Goal: Transaction & Acquisition: Book appointment/travel/reservation

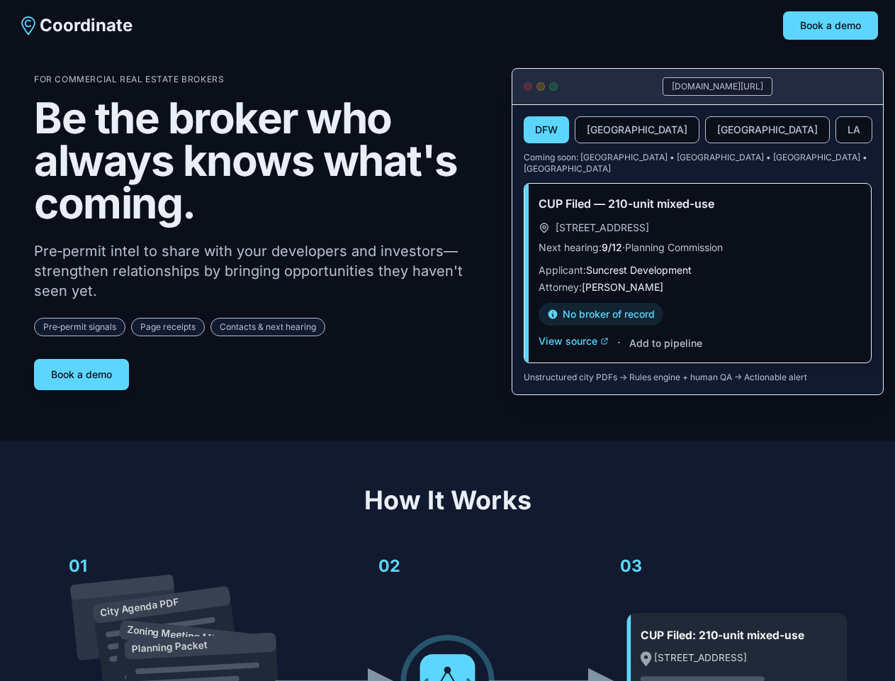
click at [447, 340] on div "For Commercial Real Estate Brokers Be the broker who always knows what's coming…" at bounding box center [261, 232] width 455 height 316
click at [74, 26] on span "Coordinate" at bounding box center [86, 25] width 93 height 23
click at [831, 26] on button "Book a demo" at bounding box center [830, 25] width 95 height 28
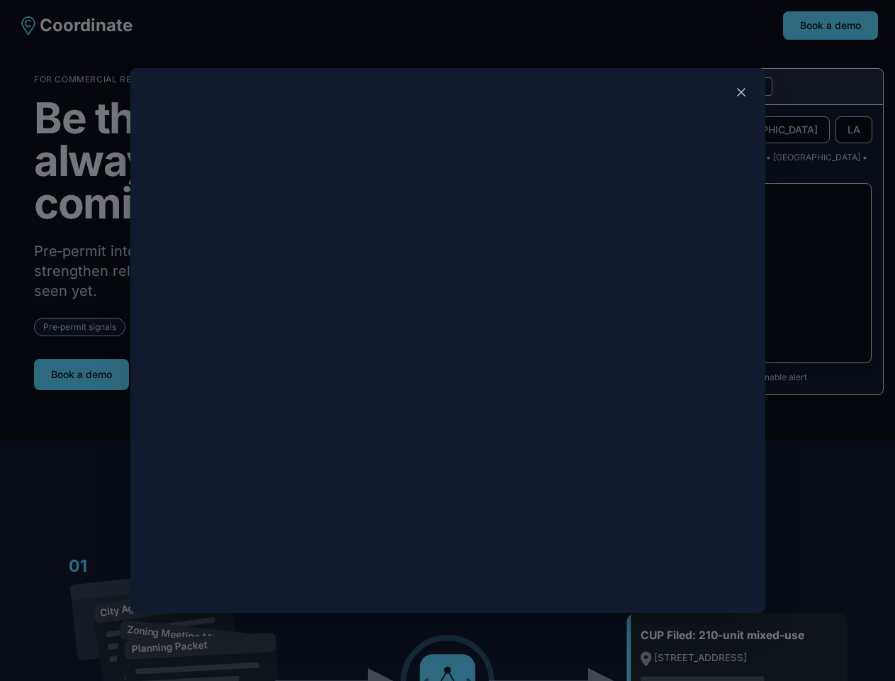
click at [82, 369] on div at bounding box center [447, 340] width 895 height 681
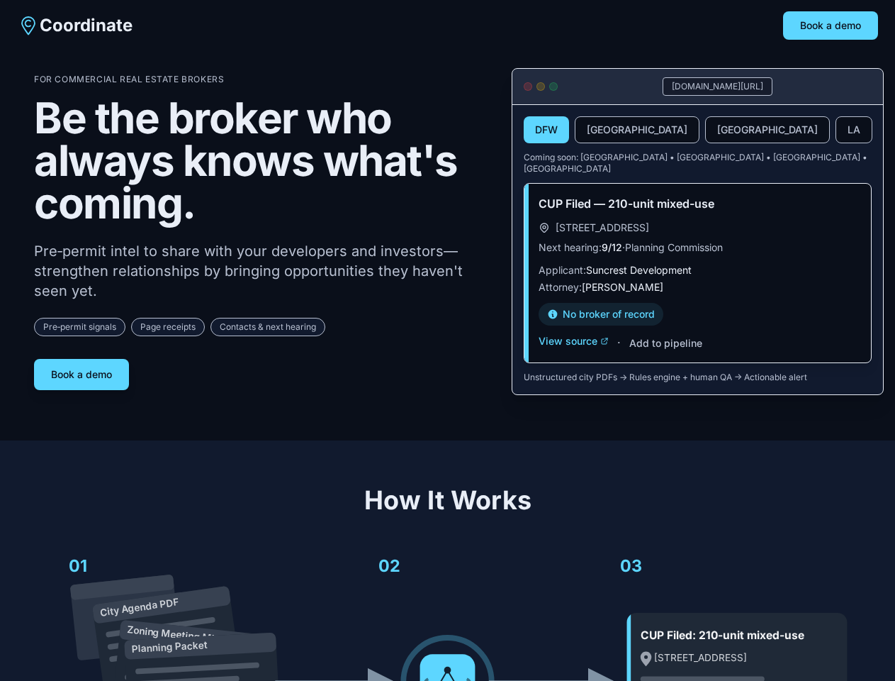
click at [547, 130] on button "DFW" at bounding box center [546, 129] width 45 height 27
click at [603, 130] on button "[GEOGRAPHIC_DATA]" at bounding box center [637, 129] width 125 height 27
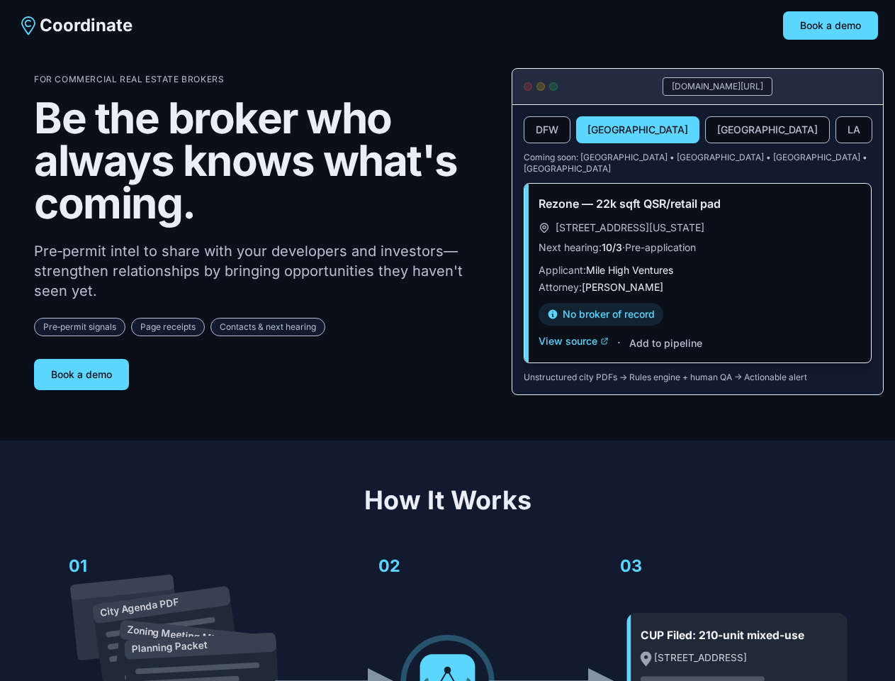
click at [705, 130] on button "[GEOGRAPHIC_DATA]" at bounding box center [767, 129] width 125 height 27
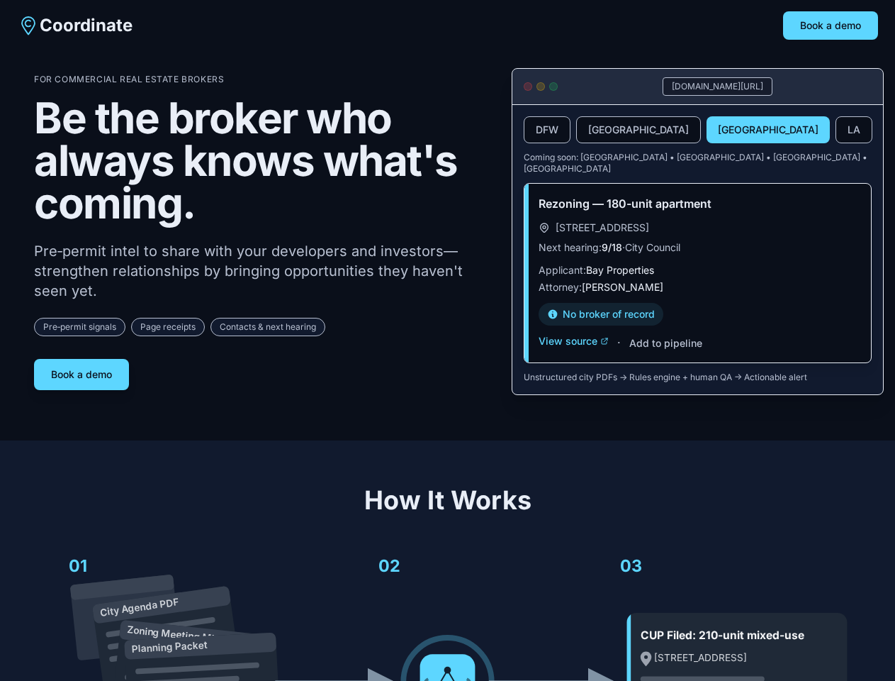
click at [836, 130] on button "LA" at bounding box center [854, 129] width 37 height 27
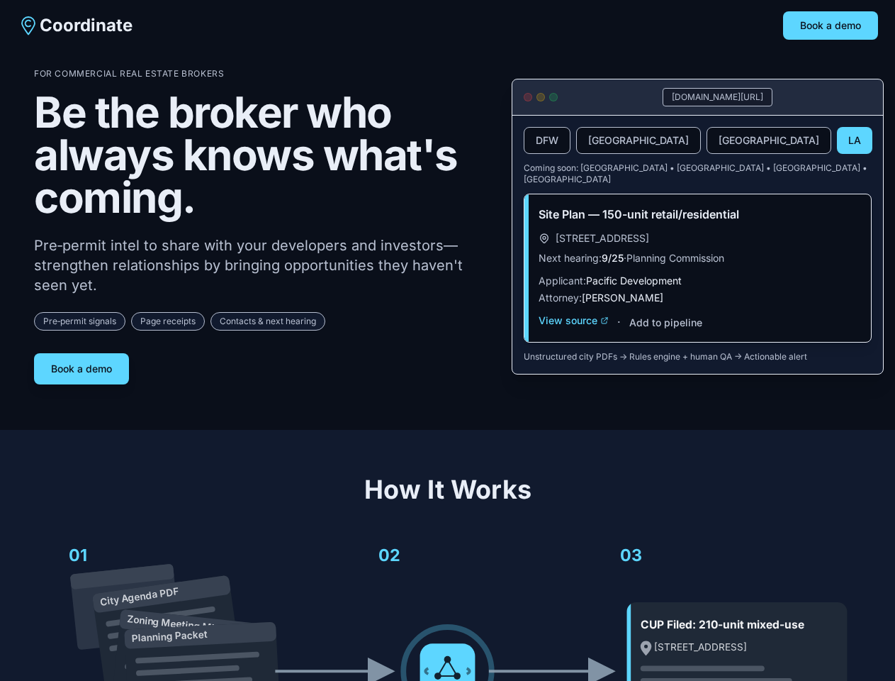
click at [573, 330] on div "Site Plan — 150-unit retail/residential [STREET_ADDRESS] Next hearing: 9/25 · P…" at bounding box center [698, 267] width 347 height 147
click at [665, 332] on div "Site Plan — 150-unit retail/residential [STREET_ADDRESS] Next hearing: 9/25 · P…" at bounding box center [698, 267] width 347 height 147
